Goal: Task Accomplishment & Management: Complete application form

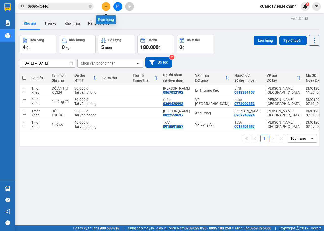
click at [104, 6] on icon "plus" at bounding box center [106, 7] width 4 height 4
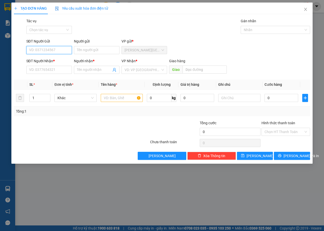
click at [58, 52] on input "SĐT Người Gửi" at bounding box center [49, 50] width 46 height 8
type input "0366772871"
click at [95, 53] on input "Người gửi" at bounding box center [97, 50] width 46 height 8
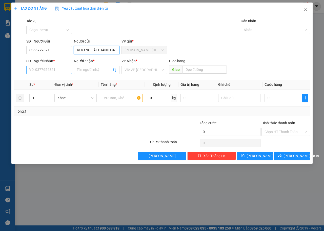
type input "TRƯỜNG LÁI THÀNH ĐẠT"
click at [47, 73] on input "SĐT Người Nhận *" at bounding box center [49, 70] width 46 height 8
type input "0938725705"
click at [92, 71] on input "Người nhận *" at bounding box center [94, 70] width 34 height 6
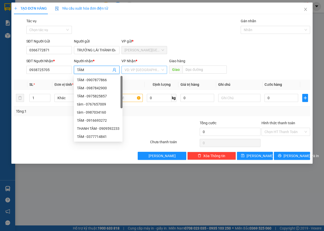
type input "TÂM"
click at [158, 69] on input "search" at bounding box center [142, 70] width 36 height 8
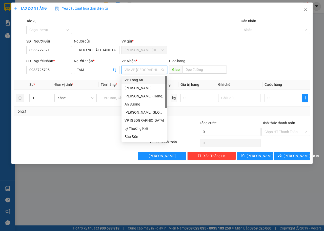
drag, startPoint x: 145, startPoint y: 79, endPoint x: 147, endPoint y: 77, distance: 3.4
click at [145, 79] on div "VP Long An" at bounding box center [143, 80] width 39 height 6
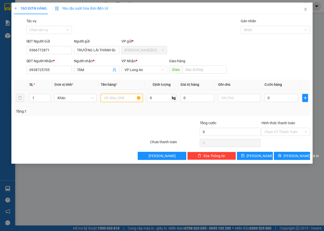
click at [126, 97] on input "text" at bounding box center [122, 98] width 42 height 8
type input "HỒ SƠ"
click at [290, 96] on input "0" at bounding box center [281, 98] width 34 height 8
type input "4"
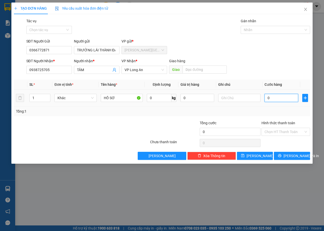
type input "4"
type input "40"
type input "400"
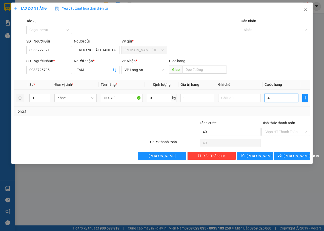
type input "400"
type input "4.000"
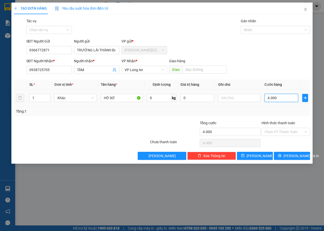
type input "40.000"
click at [300, 132] on input "Hình thức thanh toán" at bounding box center [283, 132] width 39 height 8
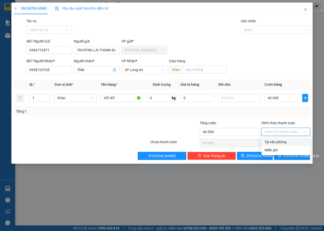
click at [291, 141] on div "Tại văn phòng" at bounding box center [285, 142] width 42 height 6
type input "0"
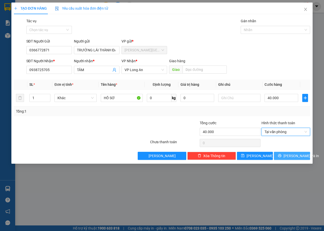
click at [298, 156] on span "[PERSON_NAME] và In" at bounding box center [300, 156] width 35 height 6
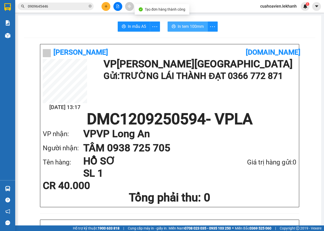
click at [189, 26] on span "In tem 100mm" at bounding box center [191, 26] width 26 height 6
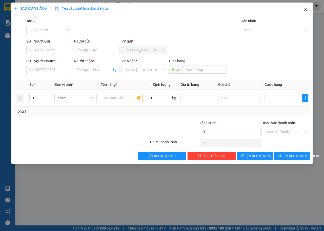
click at [306, 9] on icon "close" at bounding box center [305, 9] width 4 height 4
